Goal: Transaction & Acquisition: Purchase product/service

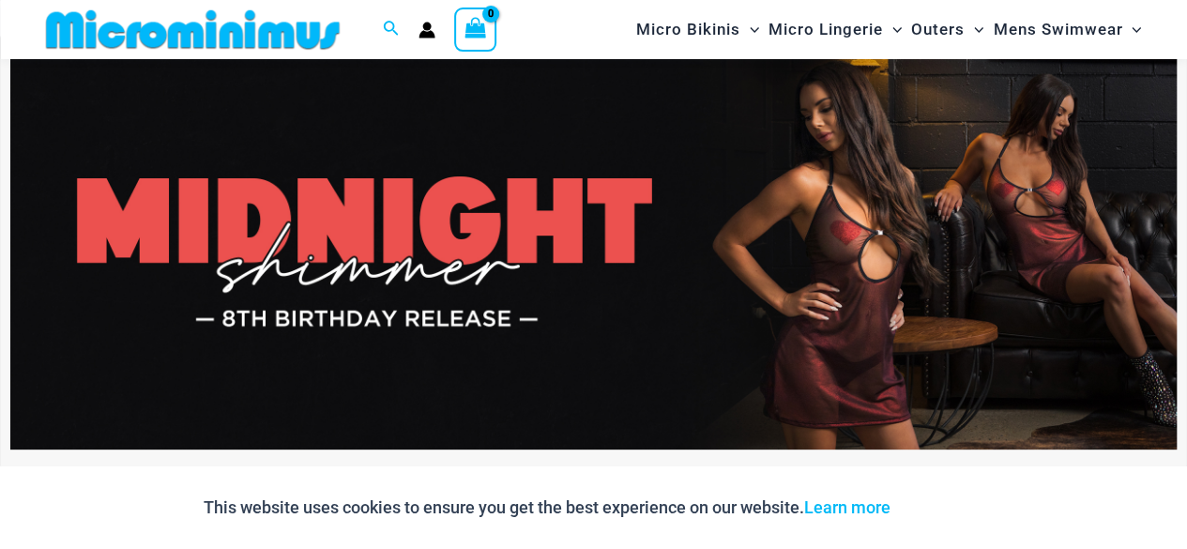
scroll to position [78, 0]
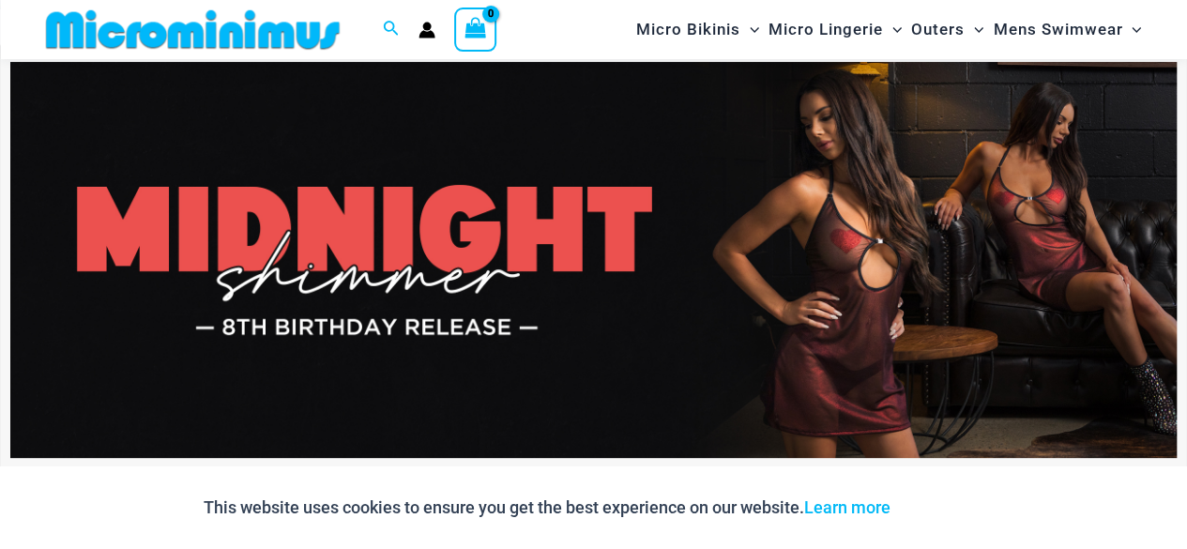
click at [463, 219] on img at bounding box center [593, 260] width 1166 height 396
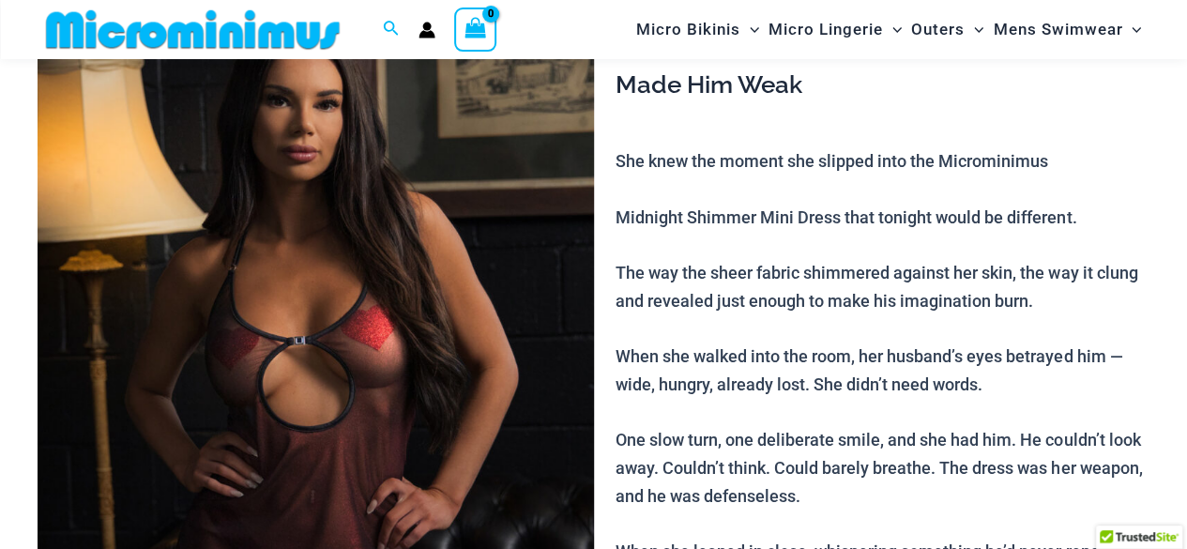
scroll to position [265, 0]
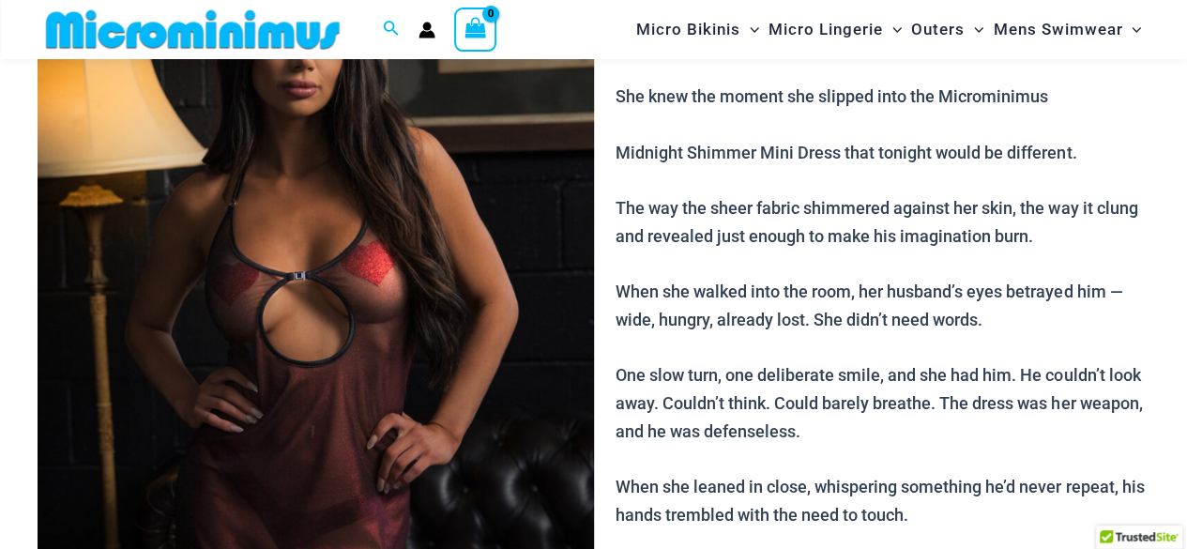
click at [385, 266] on img at bounding box center [316, 322] width 556 height 834
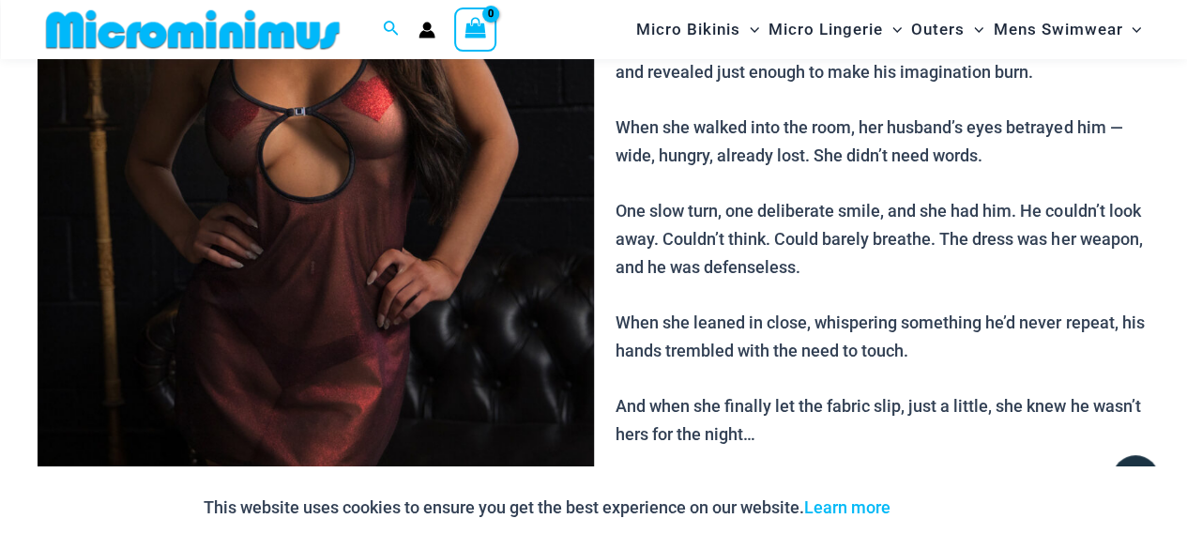
scroll to position [359, 0]
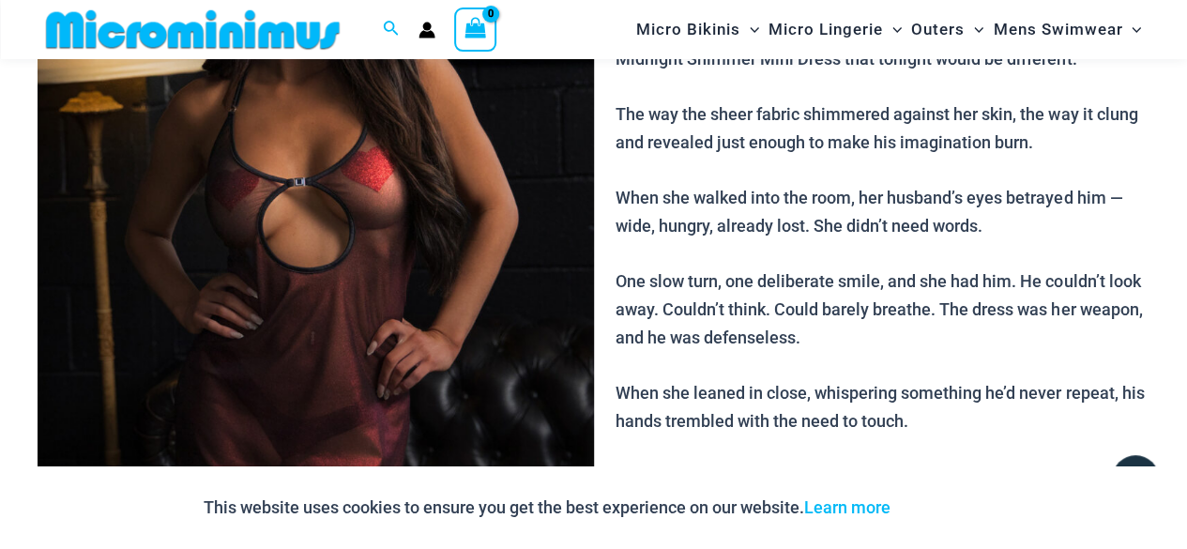
click at [444, 267] on img at bounding box center [316, 228] width 556 height 834
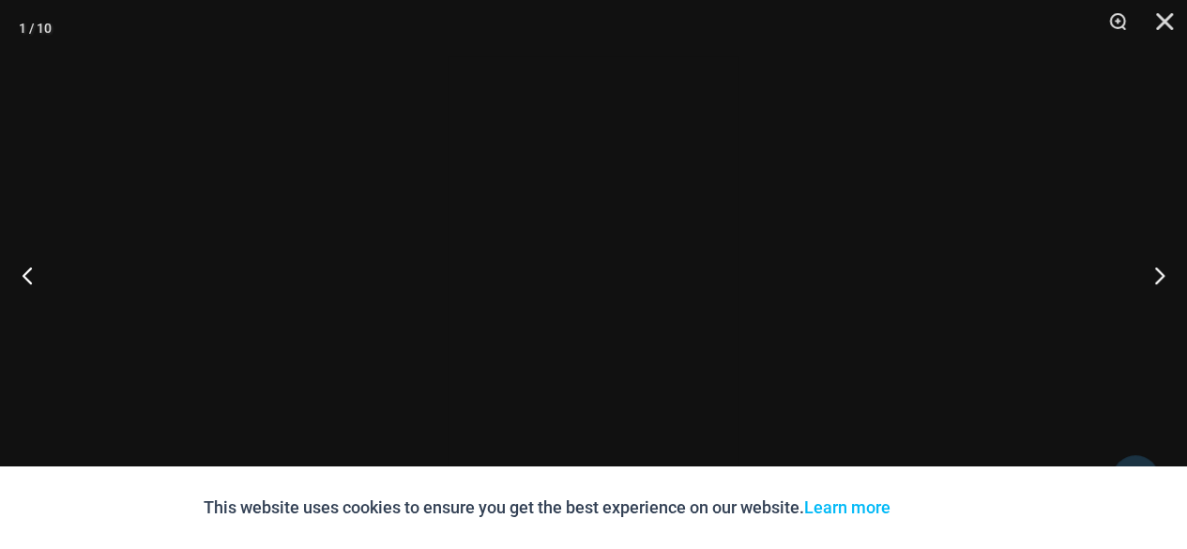
click at [444, 267] on div at bounding box center [593, 274] width 1187 height 549
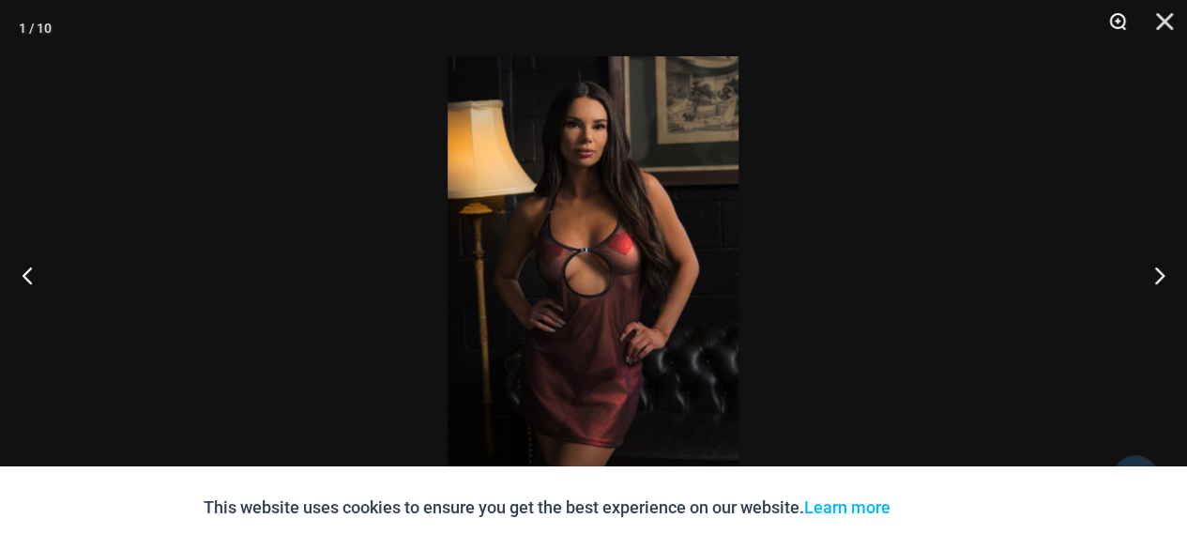
click at [1122, 23] on button "Zoom" at bounding box center [1110, 28] width 47 height 56
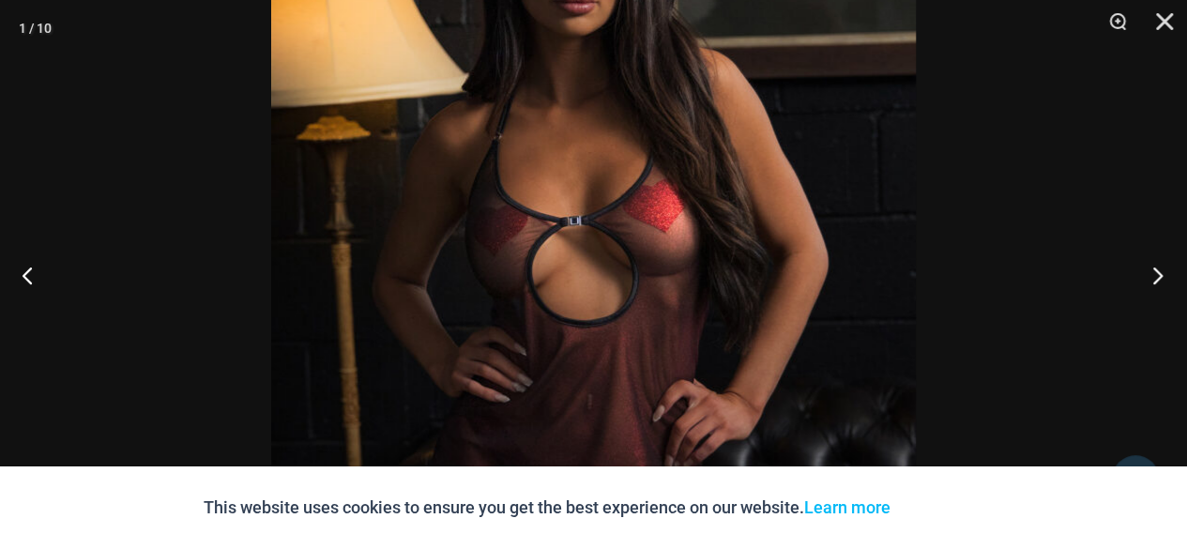
click at [1149, 263] on button "Next" at bounding box center [1151, 275] width 70 height 94
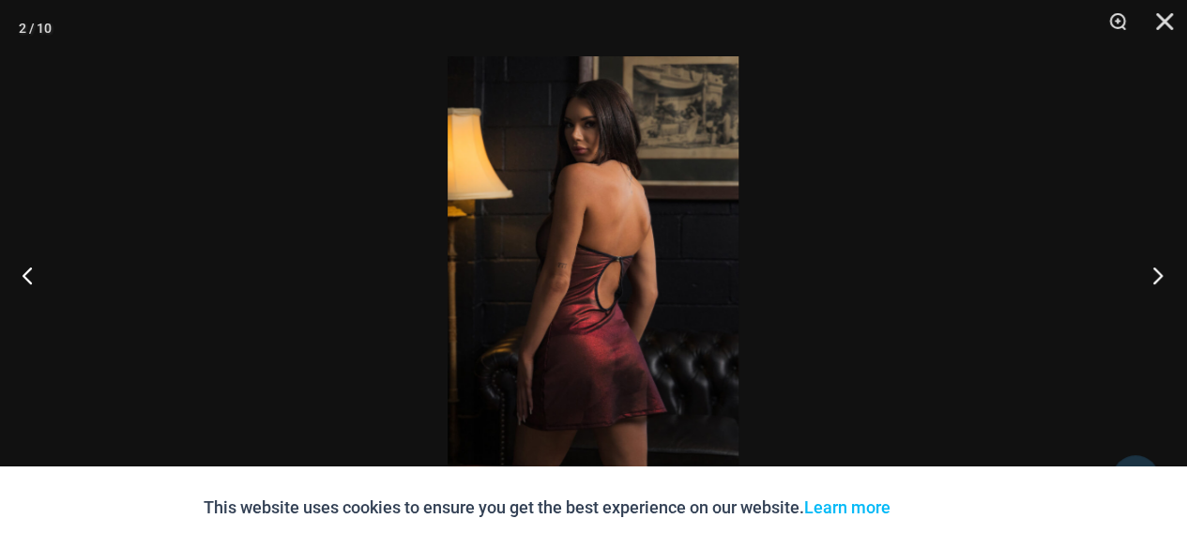
click at [1150, 266] on button "Next" at bounding box center [1151, 275] width 70 height 94
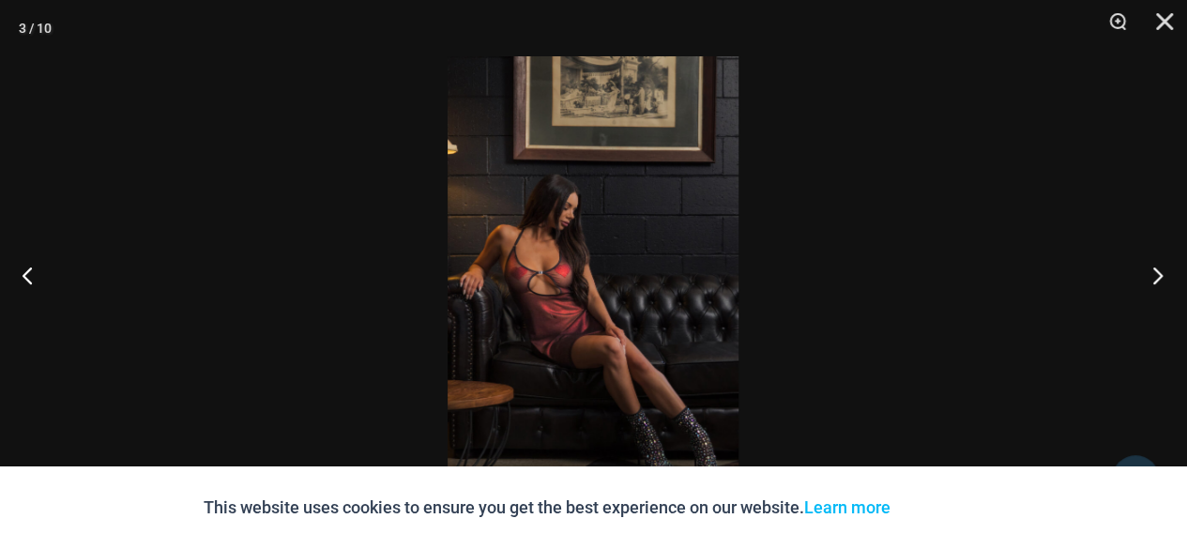
click at [1150, 266] on button "Next" at bounding box center [1151, 275] width 70 height 94
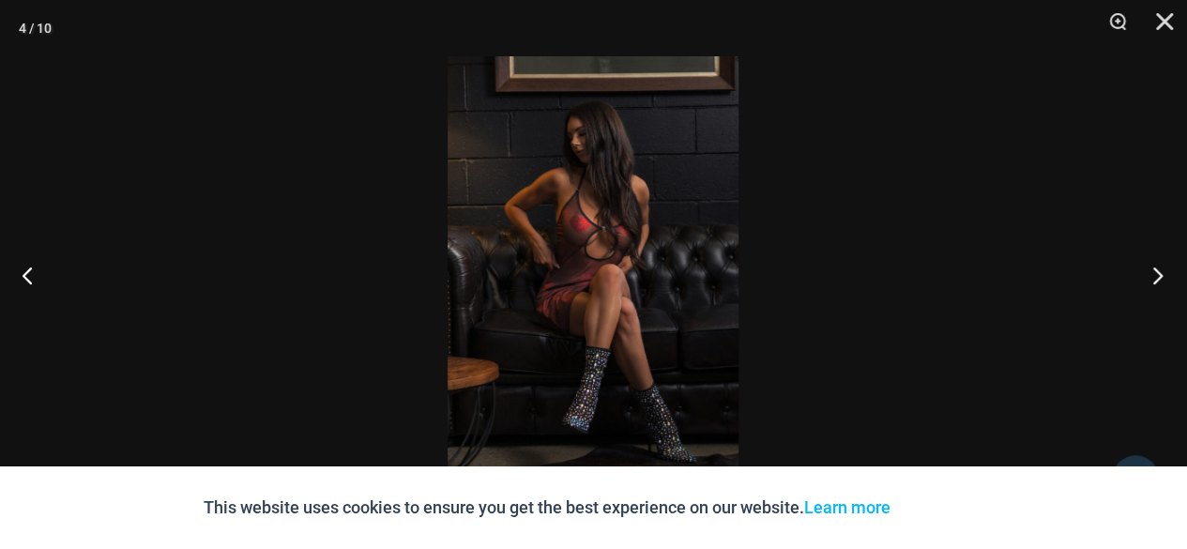
click at [1150, 266] on button "Next" at bounding box center [1151, 275] width 70 height 94
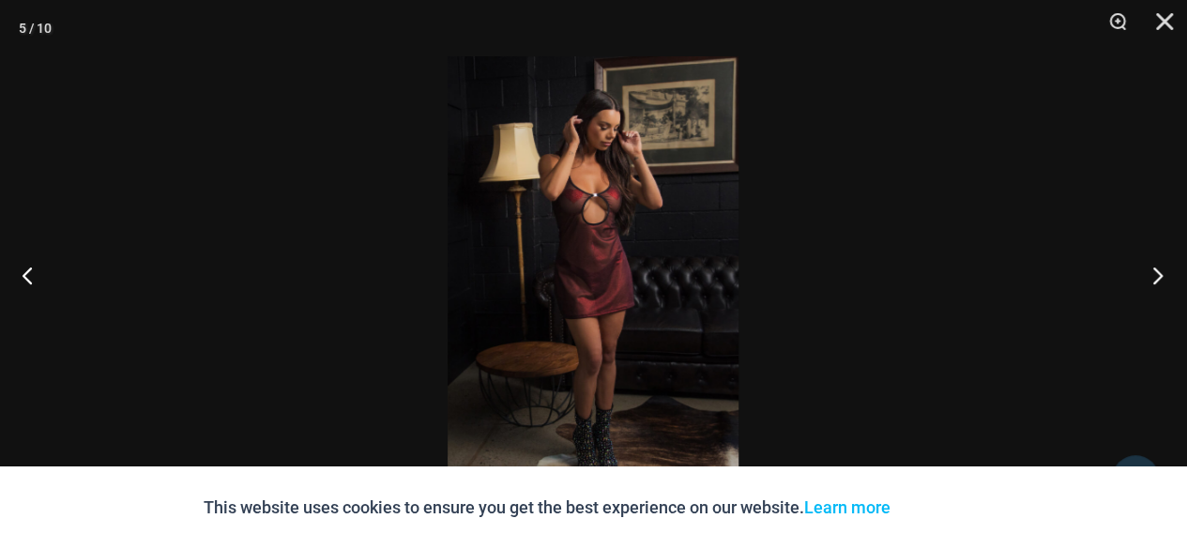
click at [1150, 266] on button "Next" at bounding box center [1151, 275] width 70 height 94
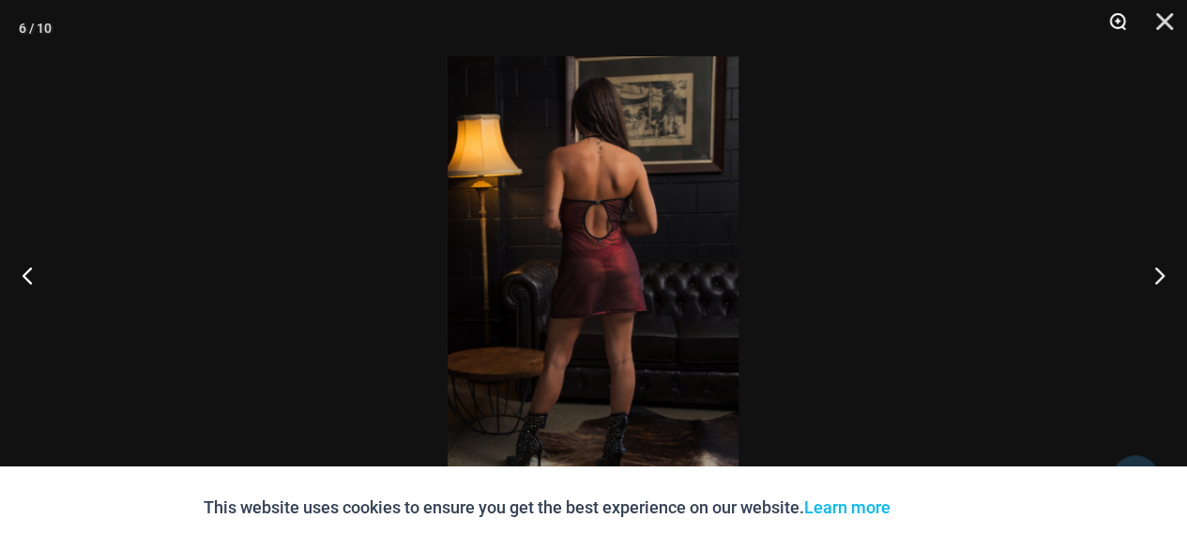
click at [1110, 15] on button "Zoom" at bounding box center [1110, 28] width 47 height 56
